Goal: Transaction & Acquisition: Purchase product/service

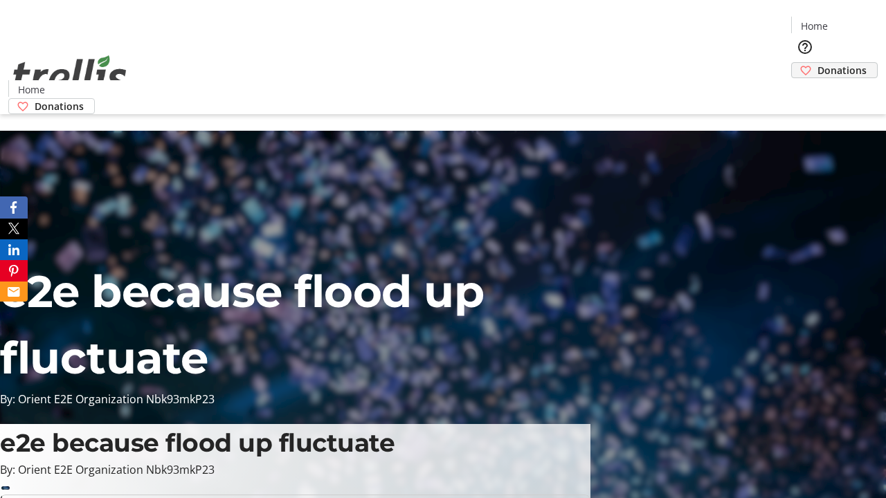
click at [817, 63] on span "Donations" at bounding box center [841, 70] width 49 height 15
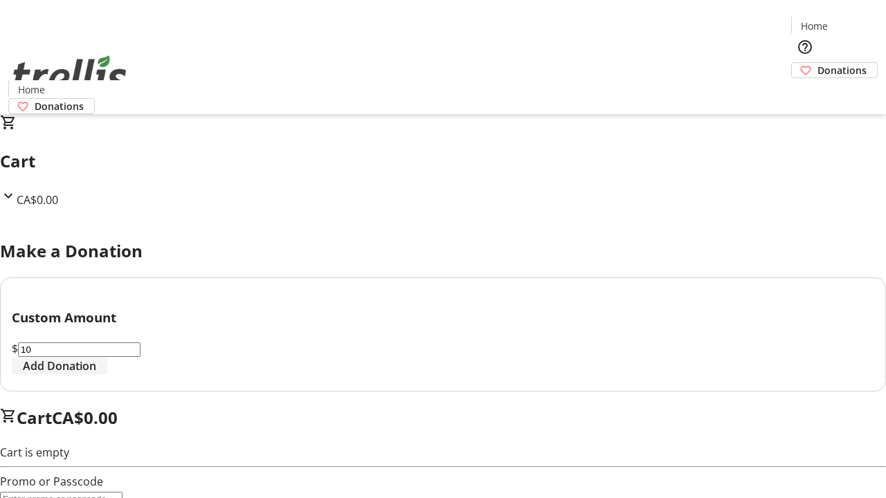
click at [96, 374] on span "Add Donation" at bounding box center [59, 366] width 73 height 17
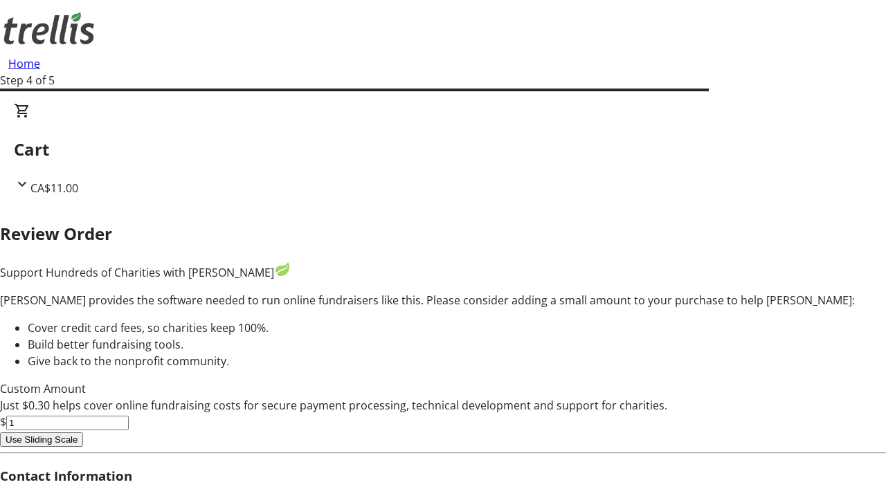
type input "0"
